Goal: Information Seeking & Learning: Learn about a topic

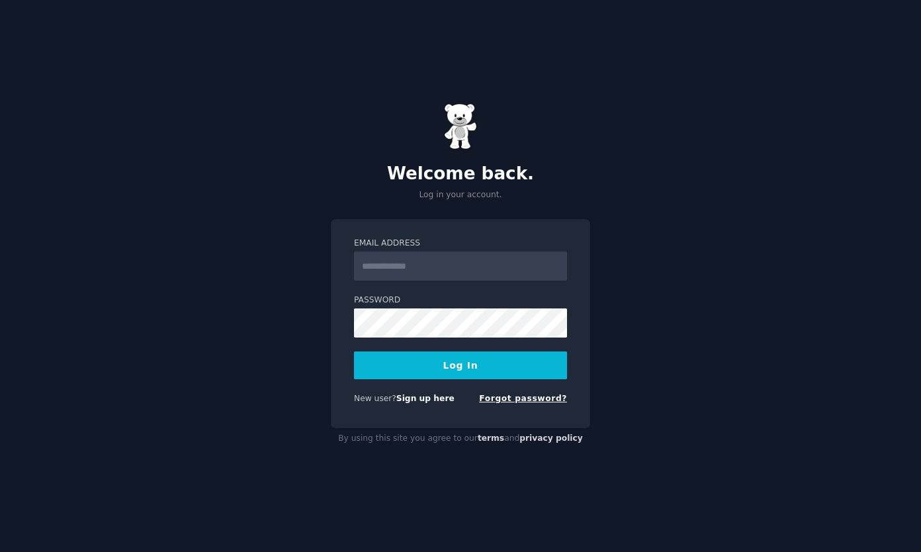
click at [521, 398] on link "Forgot password?" at bounding box center [523, 398] width 88 height 9
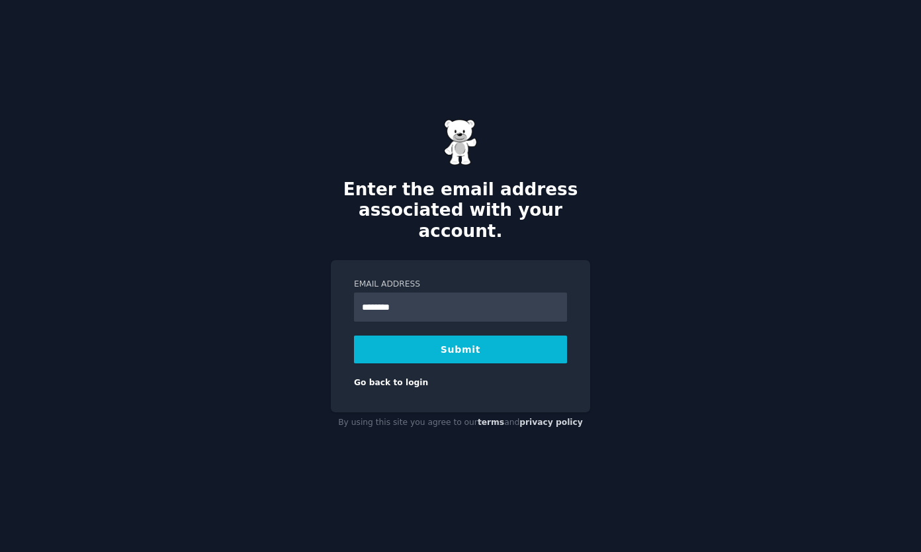
type input "**********"
click at [466, 335] on button "Submit" at bounding box center [460, 349] width 213 height 28
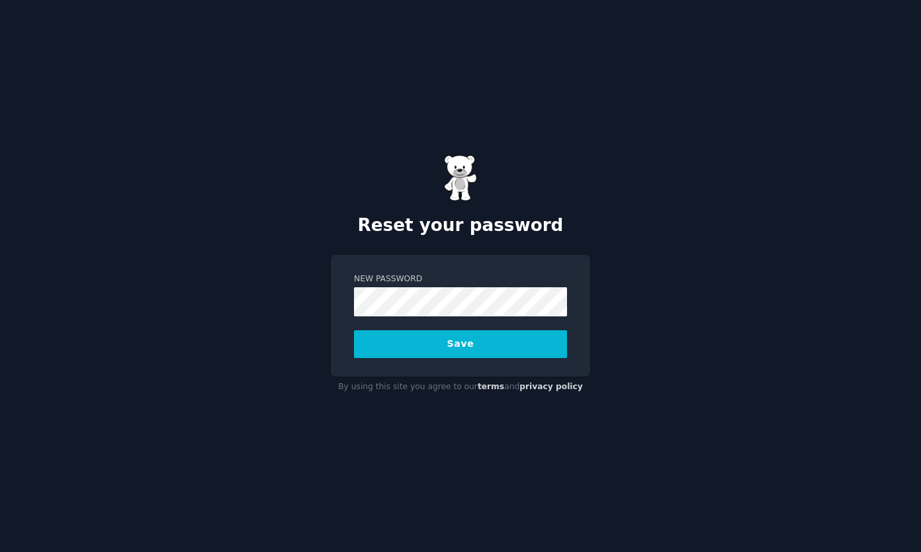
click at [456, 343] on button "Save" at bounding box center [460, 344] width 213 height 28
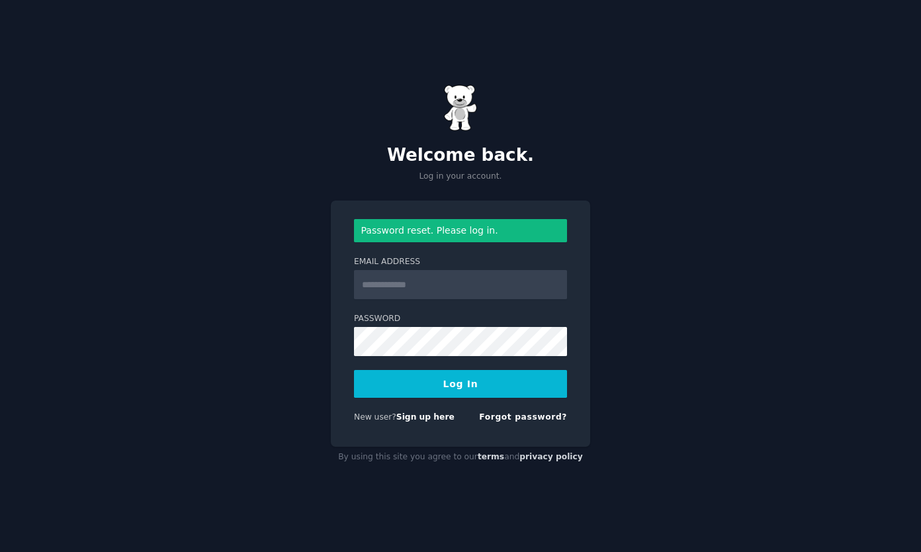
drag, startPoint x: 638, startPoint y: 138, endPoint x: 431, endPoint y: 296, distance: 259.6
click at [626, 147] on div "Welcome back. Log in your account. Password reset. Please log in. Email Address…" at bounding box center [460, 276] width 921 height 552
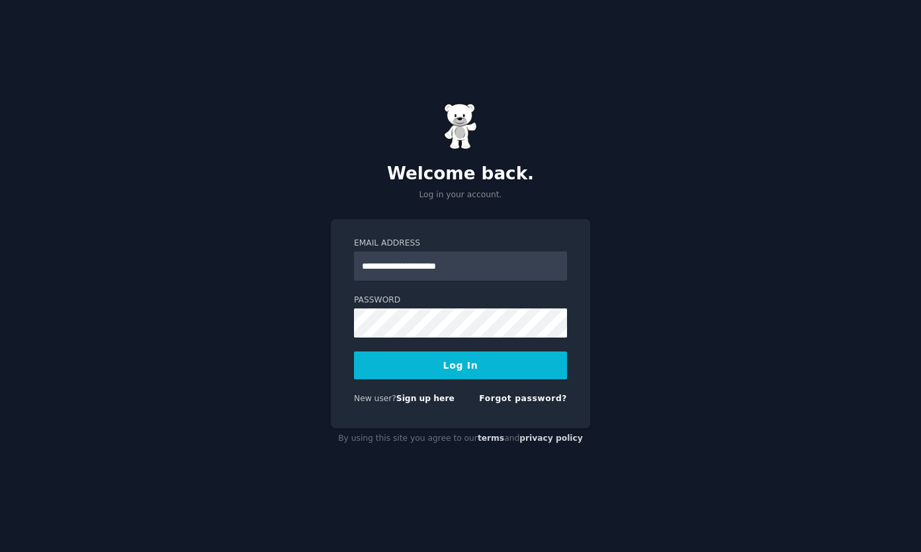
type input "**********"
click at [431, 364] on button "Log In" at bounding box center [460, 365] width 213 height 28
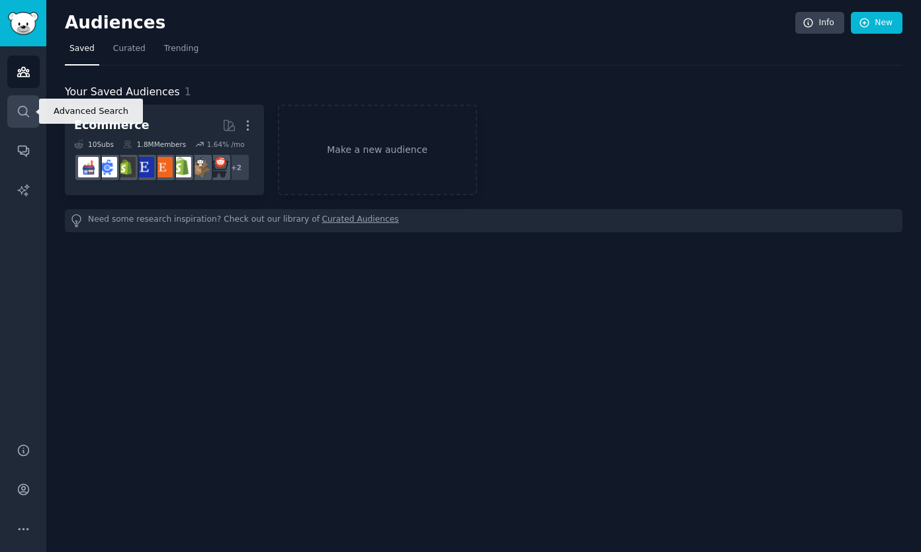
click at [28, 114] on icon "Sidebar" at bounding box center [24, 112] width 14 height 14
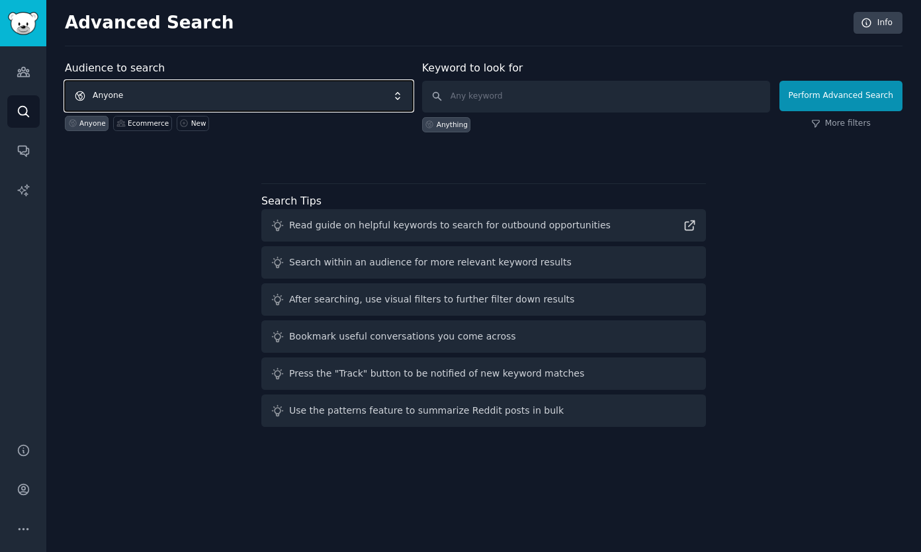
click at [273, 105] on span "Anyone" at bounding box center [239, 96] width 348 height 30
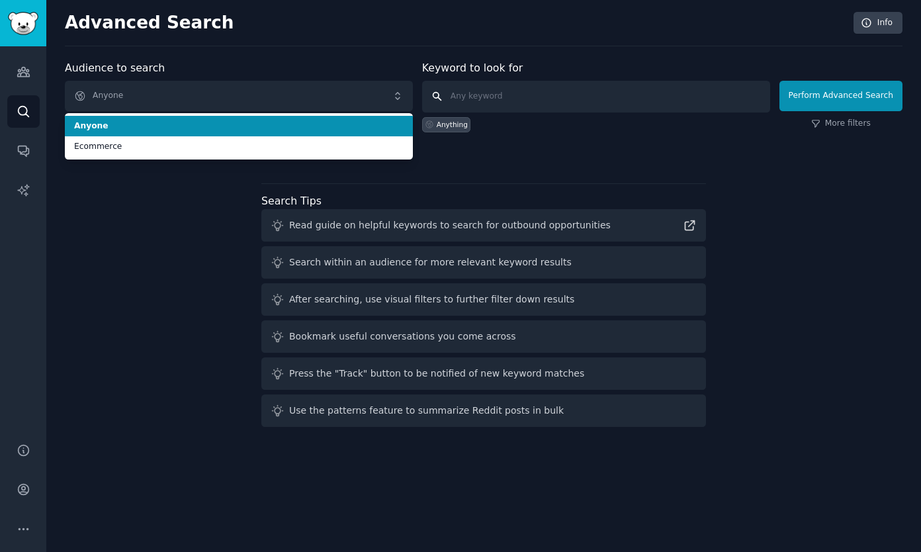
click at [494, 105] on input "text" at bounding box center [596, 97] width 348 height 32
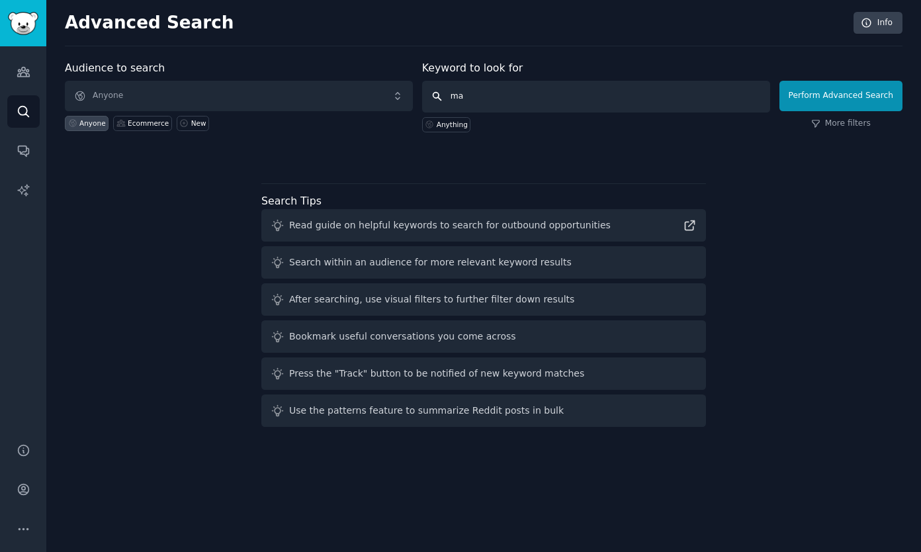
type input "m"
type input "n"
type input "brand naming difficulty"
click button "Perform Advanced Search" at bounding box center [840, 96] width 123 height 30
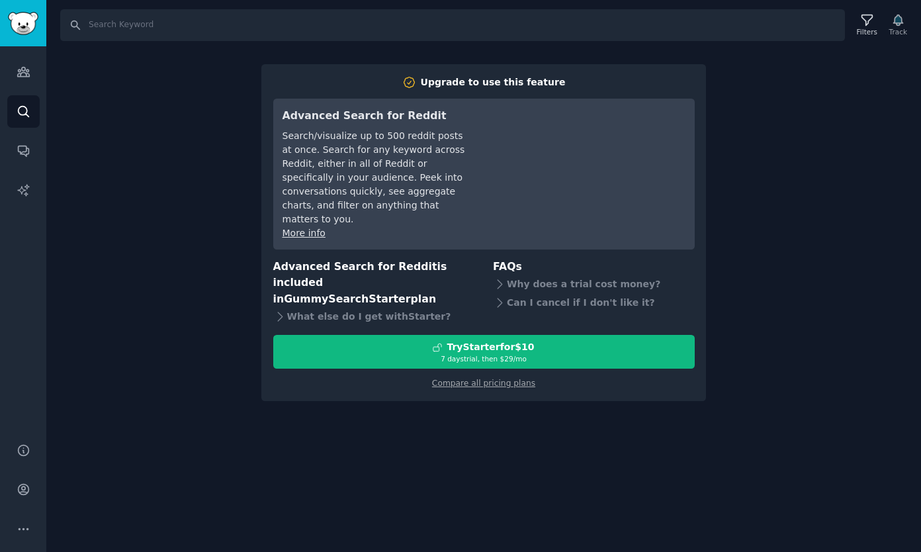
click at [134, 332] on div "Search Filters Track Upgrade to use this feature Advanced Search for Reddit Sea…" at bounding box center [483, 276] width 875 height 552
click at [830, 122] on div "Search Filters Track Upgrade to use this feature Advanced Search for Reddit Sea…" at bounding box center [483, 276] width 875 height 552
click at [99, 95] on div "Search Filters Track Upgrade to use this feature Advanced Search for Reddit Sea…" at bounding box center [483, 276] width 875 height 552
click at [83, 294] on div "Search Filters Track Upgrade to use this feature Advanced Search for Reddit Sea…" at bounding box center [483, 276] width 875 height 552
click at [261, 81] on div "Upgrade to use this feature Advanced Search for Reddit Search/visualize up to 5…" at bounding box center [483, 232] width 445 height 337
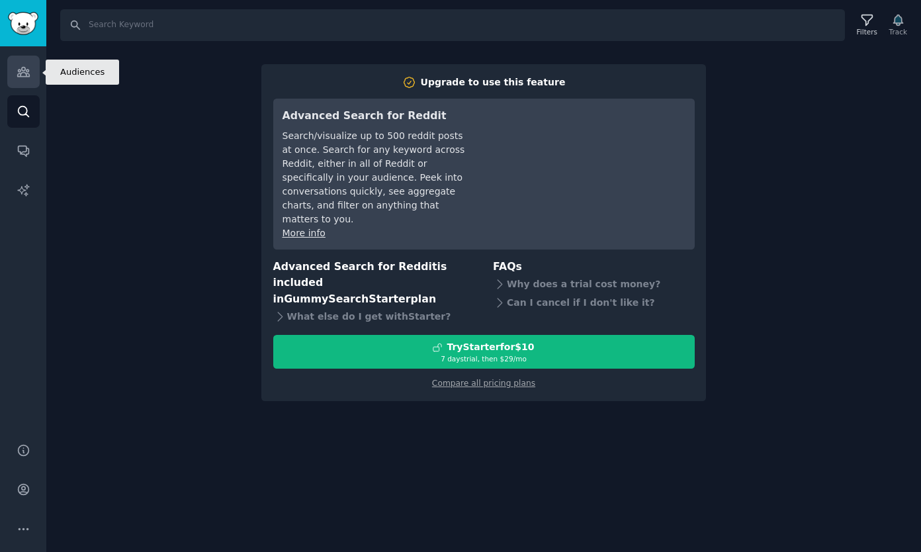
click at [22, 75] on icon "Sidebar" at bounding box center [24, 72] width 14 height 14
